Goal: Find specific page/section: Find specific page/section

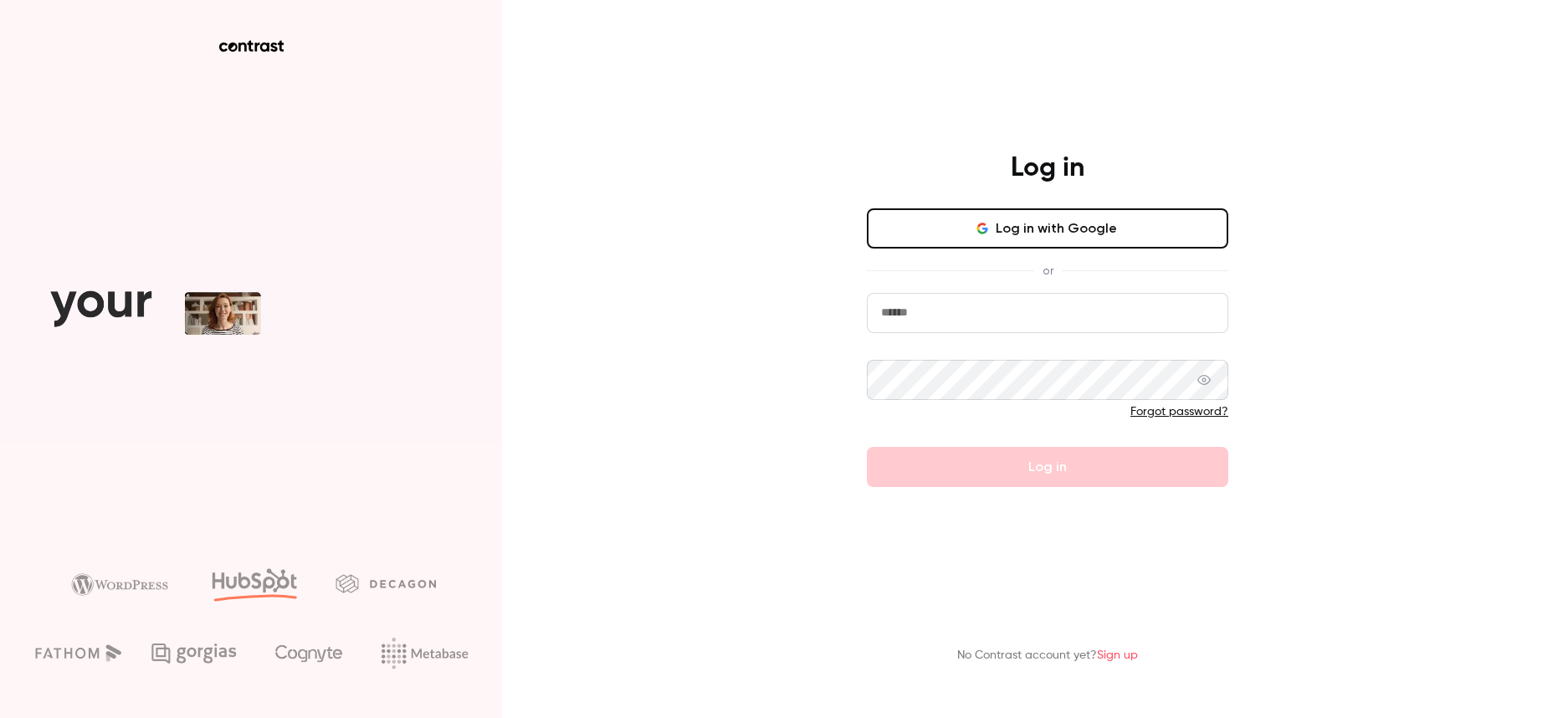
click at [992, 246] on button "Log in with Google" at bounding box center [1048, 228] width 361 height 40
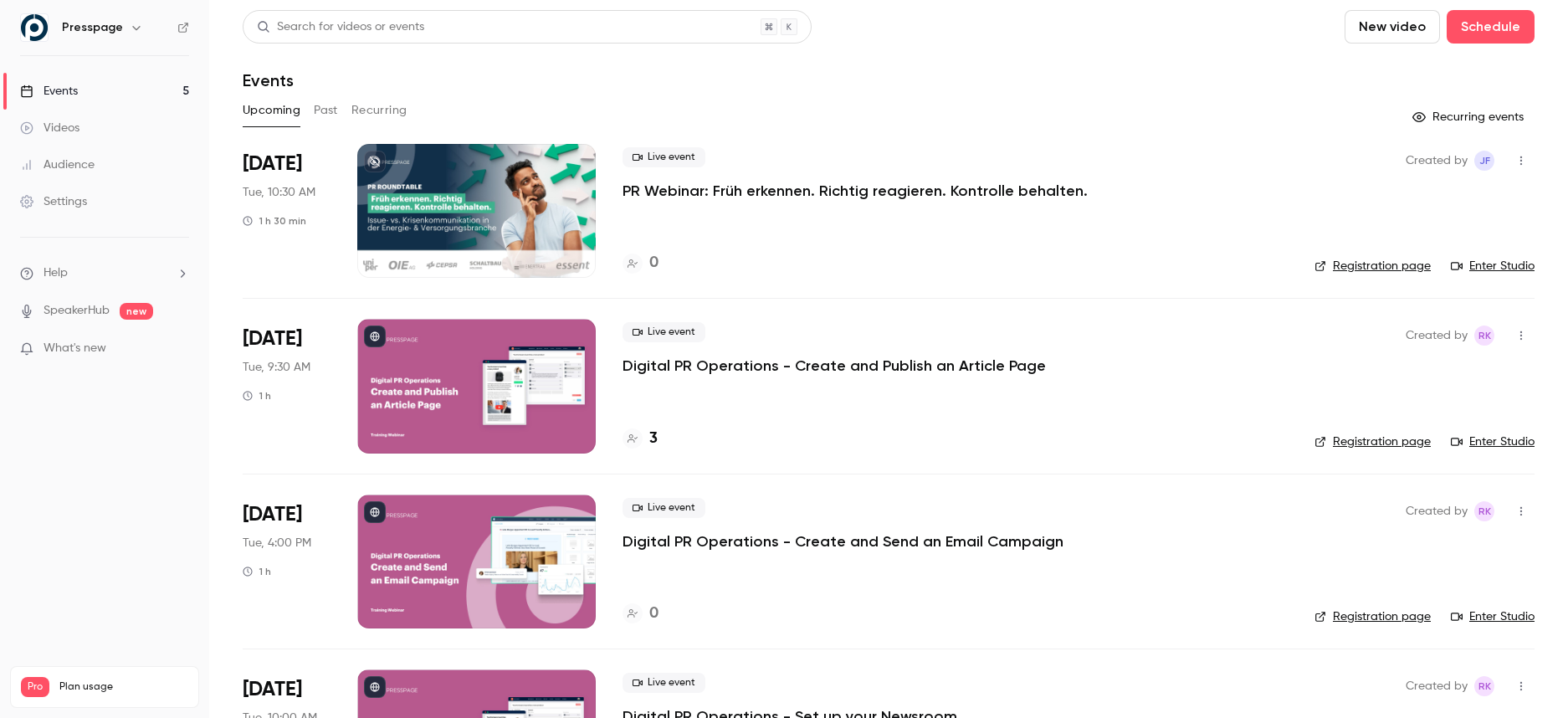
click at [102, 345] on span "What's new" at bounding box center [74, 348] width 63 height 18
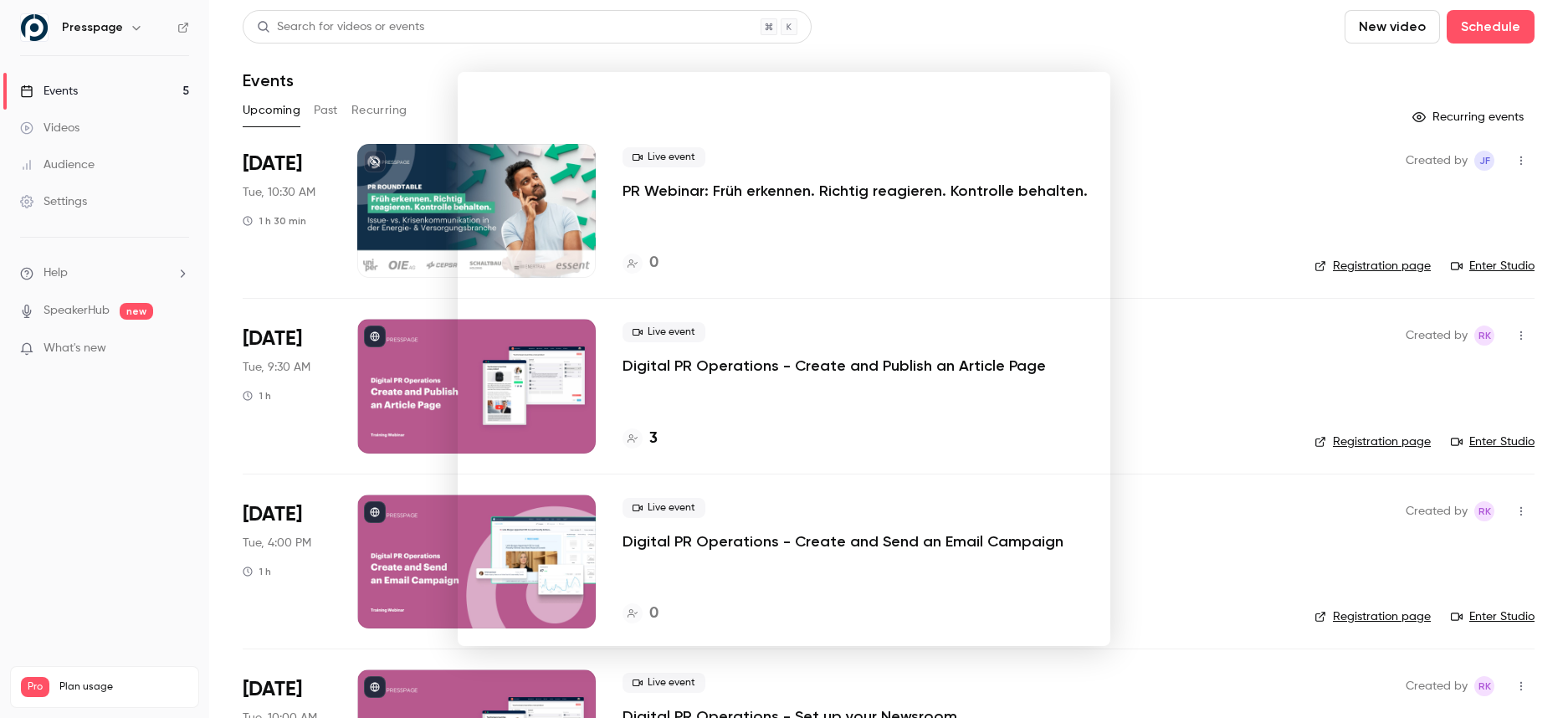
click at [72, 91] on div at bounding box center [784, 359] width 1568 height 718
